Goal: Information Seeking & Learning: Learn about a topic

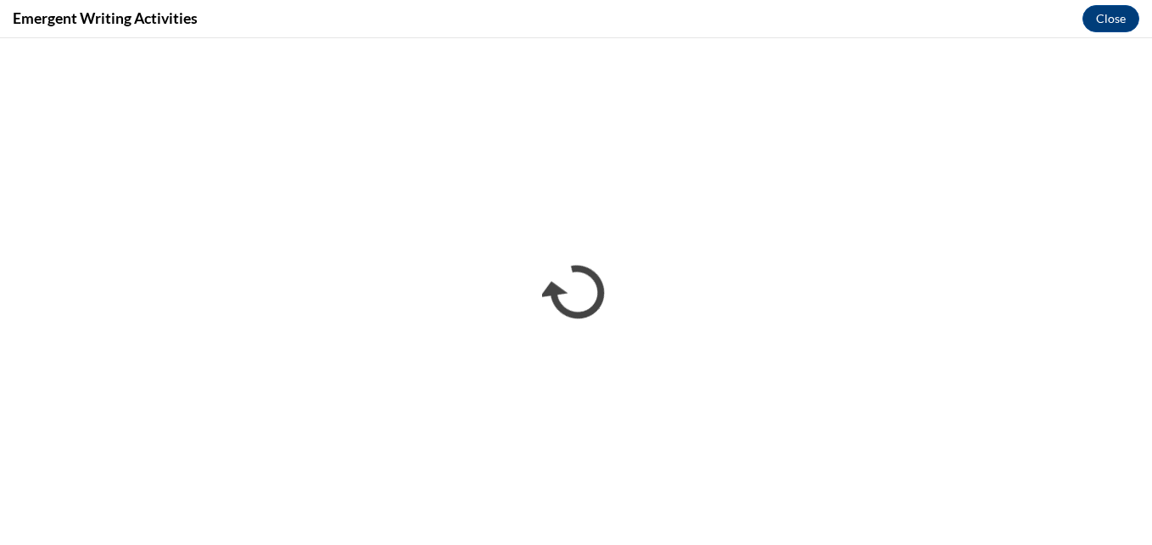
scroll to position [1836, 0]
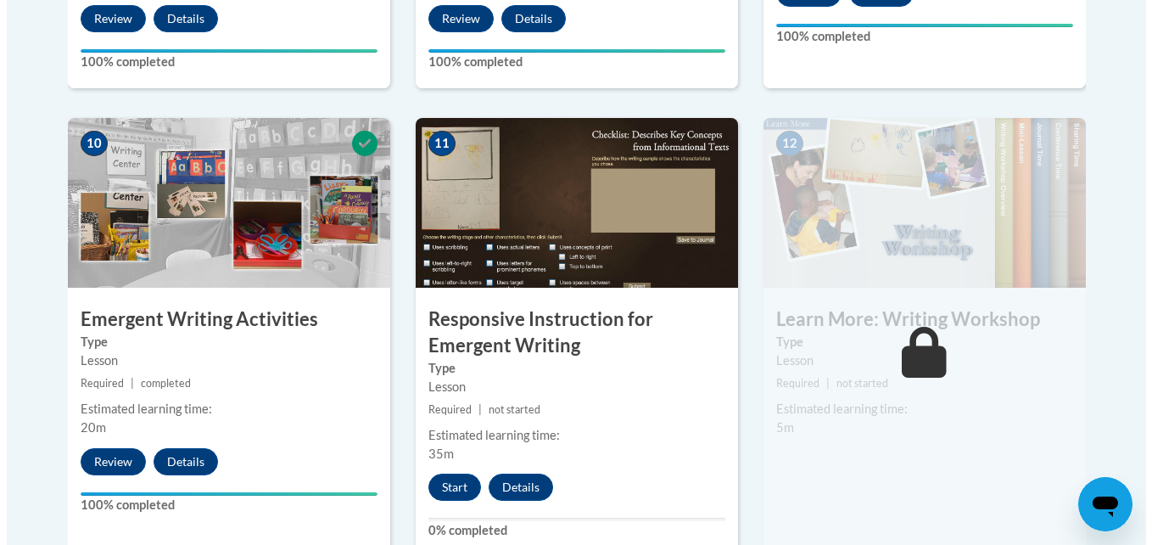
scroll to position [1900, 0]
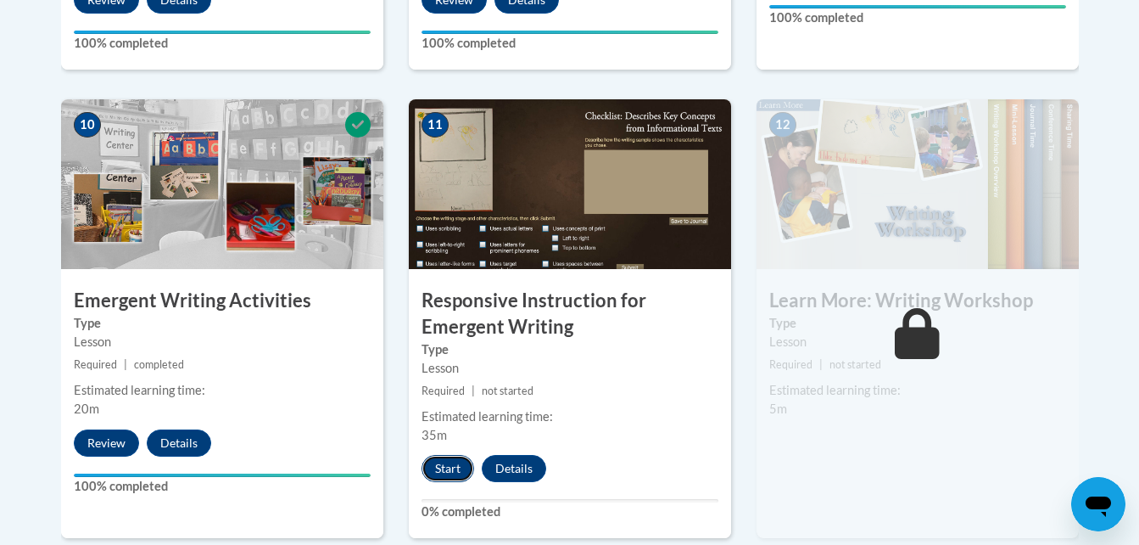
click at [455, 455] on button "Start" at bounding box center [448, 468] width 53 height 27
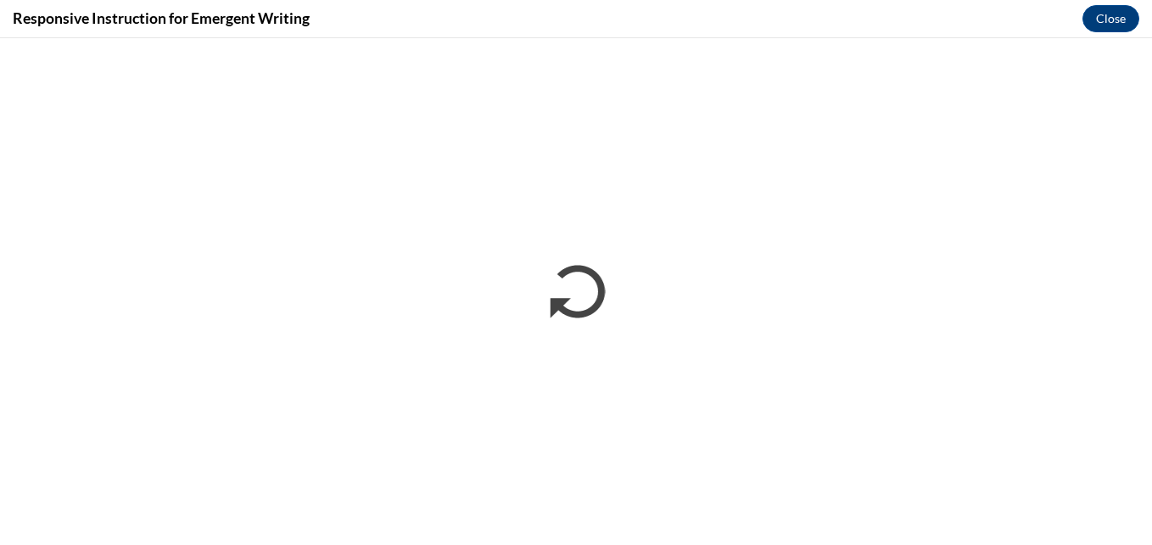
scroll to position [0, 0]
